Goal: Information Seeking & Learning: Learn about a topic

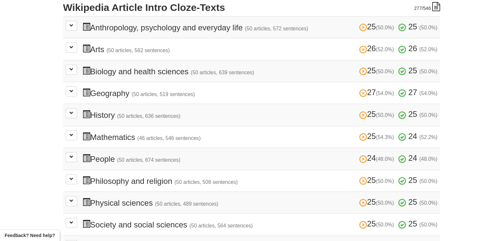
scroll to position [198, 0]
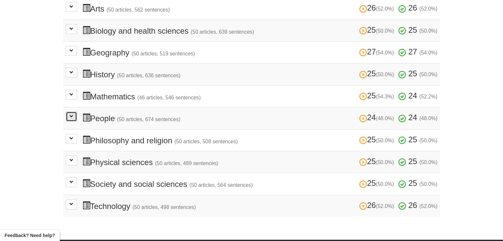
click at [75, 116] on button at bounding box center [71, 117] width 11 height 10
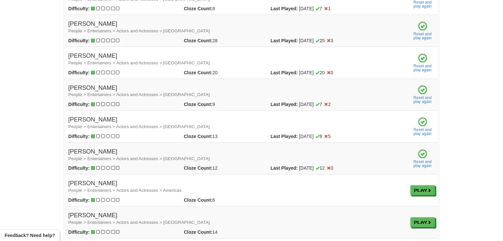
scroll to position [629, 0]
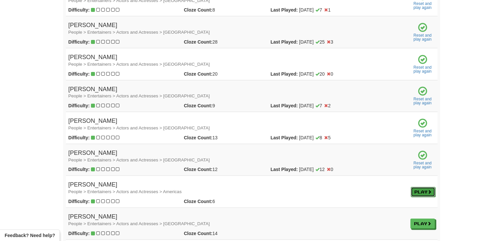
click at [422, 192] on link "Play" at bounding box center [423, 192] width 24 height 10
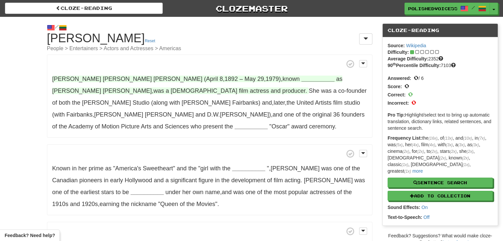
click at [301, 78] on strong "__________" at bounding box center [317, 79] width 33 height 7
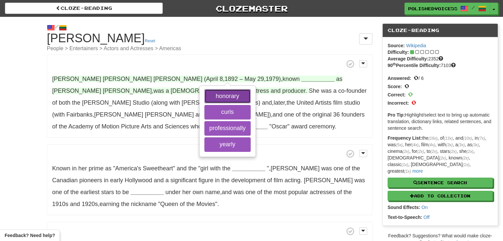
click at [236, 93] on button "honorary" at bounding box center [227, 96] width 46 height 15
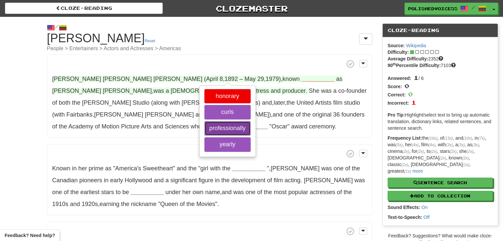
click at [228, 129] on button "professionally" at bounding box center [227, 128] width 46 height 15
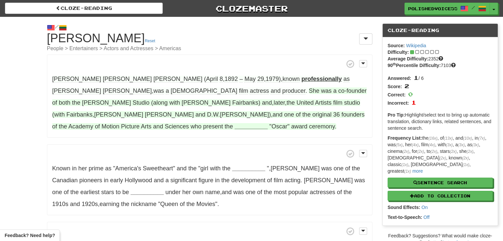
click at [268, 123] on strong "__________" at bounding box center [251, 126] width 33 height 7
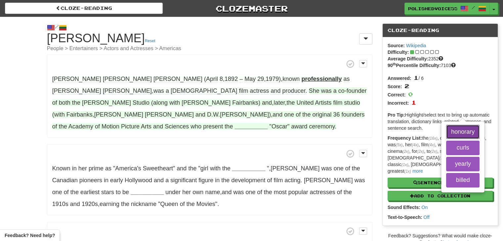
click at [446, 134] on button "honorary" at bounding box center [462, 132] width 33 height 15
click at [446, 164] on button "yearly" at bounding box center [462, 164] width 33 height 15
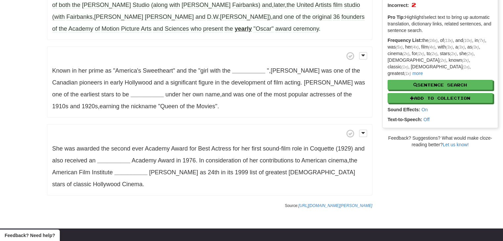
scroll to position [99, 0]
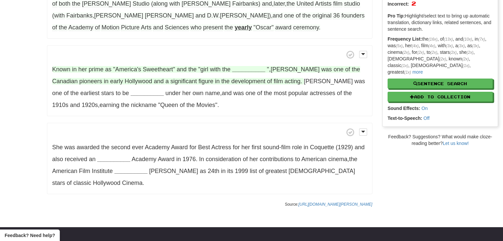
click at [247, 66] on strong "__________" at bounding box center [248, 69] width 33 height 7
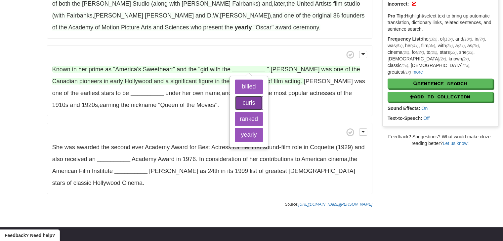
click at [246, 96] on button "curls" at bounding box center [249, 103] width 28 height 15
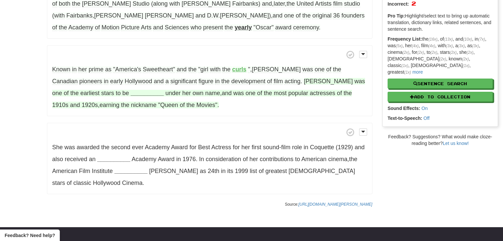
click at [131, 90] on strong "__________" at bounding box center [147, 93] width 33 height 7
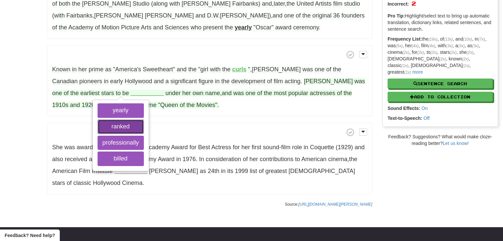
click at [98, 120] on button "ranked" at bounding box center [121, 127] width 46 height 15
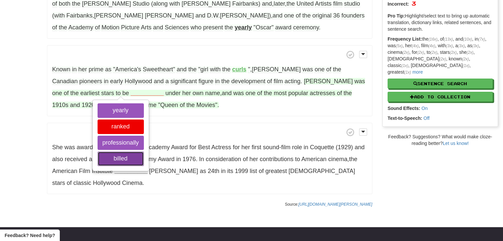
click at [98, 152] on button "billed" at bounding box center [121, 159] width 46 height 15
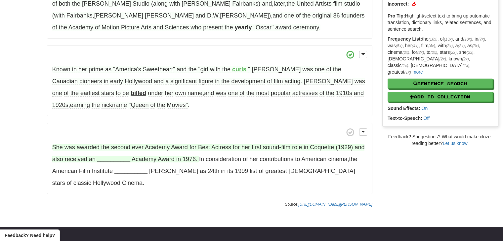
click at [124, 156] on strong "__________" at bounding box center [113, 159] width 33 height 7
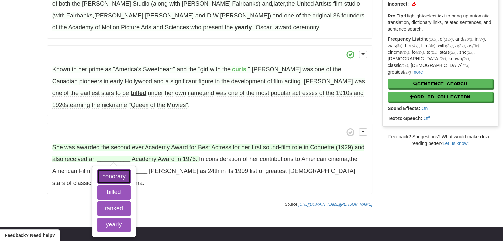
click at [120, 170] on button "honorary" at bounding box center [113, 177] width 33 height 15
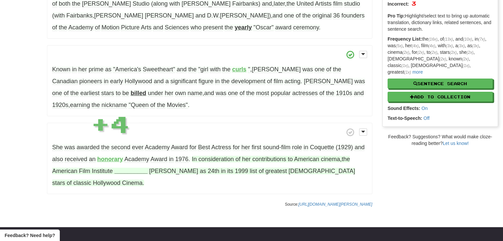
click at [133, 168] on strong "__________" at bounding box center [130, 171] width 33 height 7
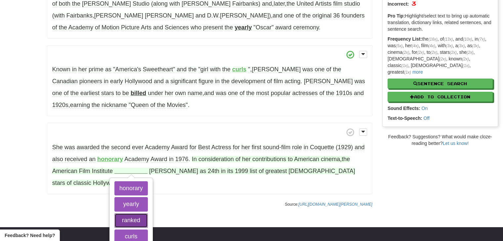
click at [133, 214] on button "ranked" at bounding box center [130, 221] width 33 height 15
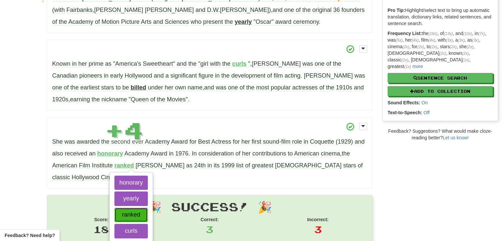
scroll to position [107, 0]
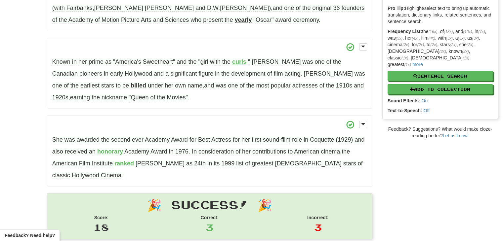
drag, startPoint x: 434, startPoint y: 199, endPoint x: 417, endPoint y: 207, distance: 19.4
click at [434, 199] on div "/ Cloze-[GEOGRAPHIC_DATA] [PERSON_NAME] Reset People > Entertainers > Actors an…" at bounding box center [251, 90] width 503 height 361
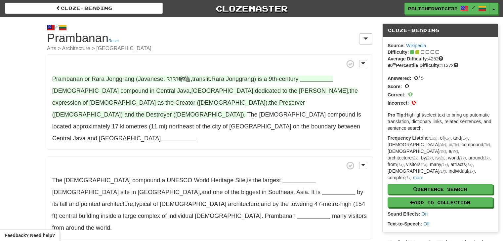
click at [327, 78] on strong "__________" at bounding box center [316, 79] width 33 height 7
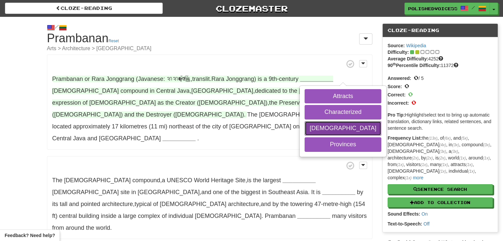
click at [329, 131] on button "Hindu" at bounding box center [343, 128] width 76 height 15
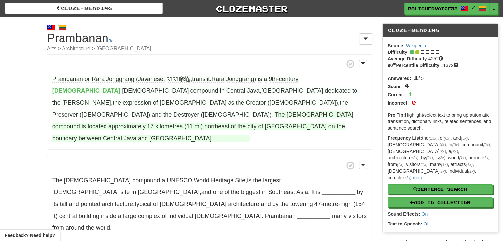
click at [246, 135] on strong "__________" at bounding box center [229, 138] width 33 height 7
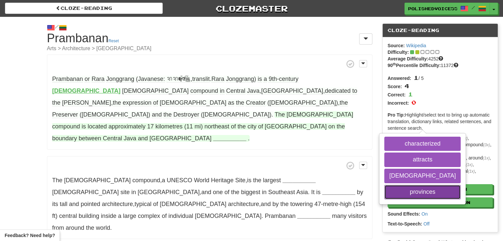
click at [384, 185] on button "provinces" at bounding box center [422, 192] width 76 height 15
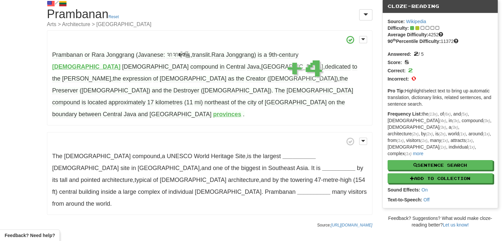
scroll to position [66, 0]
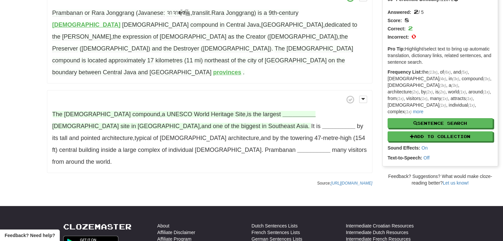
click at [283, 111] on strong "__________" at bounding box center [299, 114] width 33 height 7
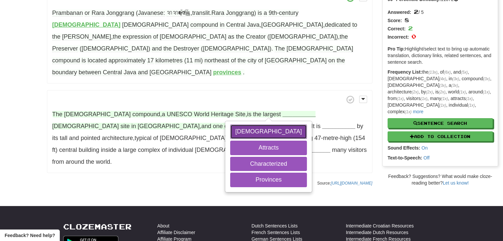
click at [261, 125] on button "Hindu" at bounding box center [268, 132] width 76 height 15
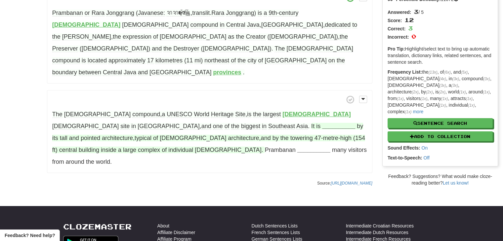
click at [322, 123] on strong "__________" at bounding box center [338, 126] width 33 height 7
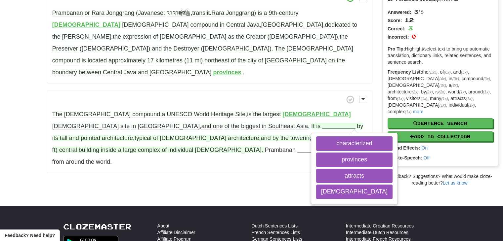
click at [67, 135] on span "tall" at bounding box center [64, 138] width 8 height 7
click at [316, 137] on button "characterized" at bounding box center [354, 144] width 76 height 15
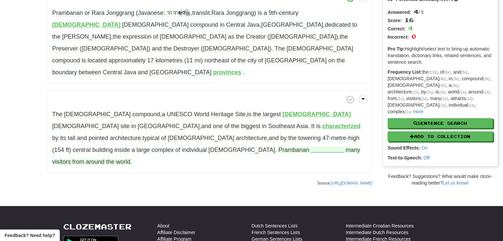
click at [311, 147] on strong "__________" at bounding box center [327, 150] width 33 height 7
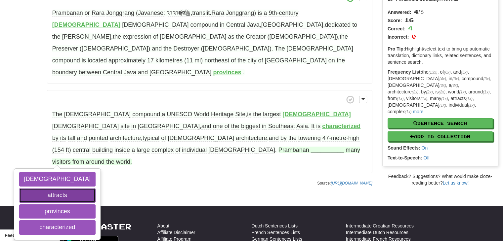
click at [70, 189] on button "attracts" at bounding box center [57, 196] width 76 height 15
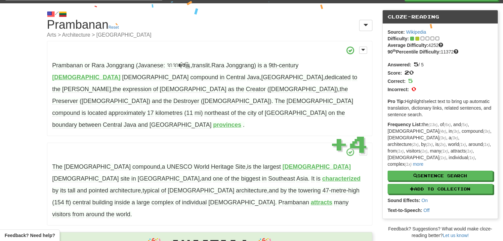
scroll to position [0, 0]
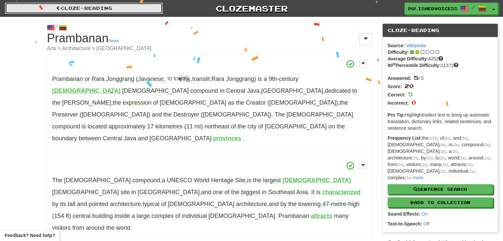
click at [119, 9] on link "Cloze-Reading" at bounding box center [84, 8] width 158 height 11
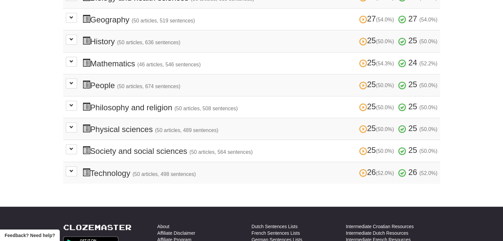
scroll to position [99, 0]
